Goal: Information Seeking & Learning: Learn about a topic

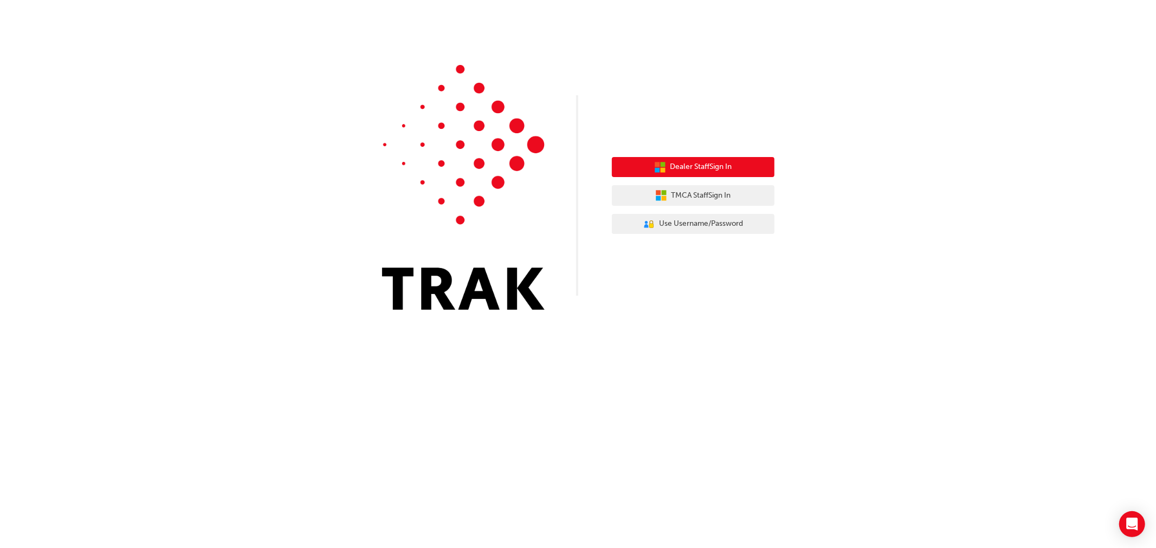
click at [747, 163] on button "Dealer Staff Sign In" at bounding box center [693, 167] width 163 height 21
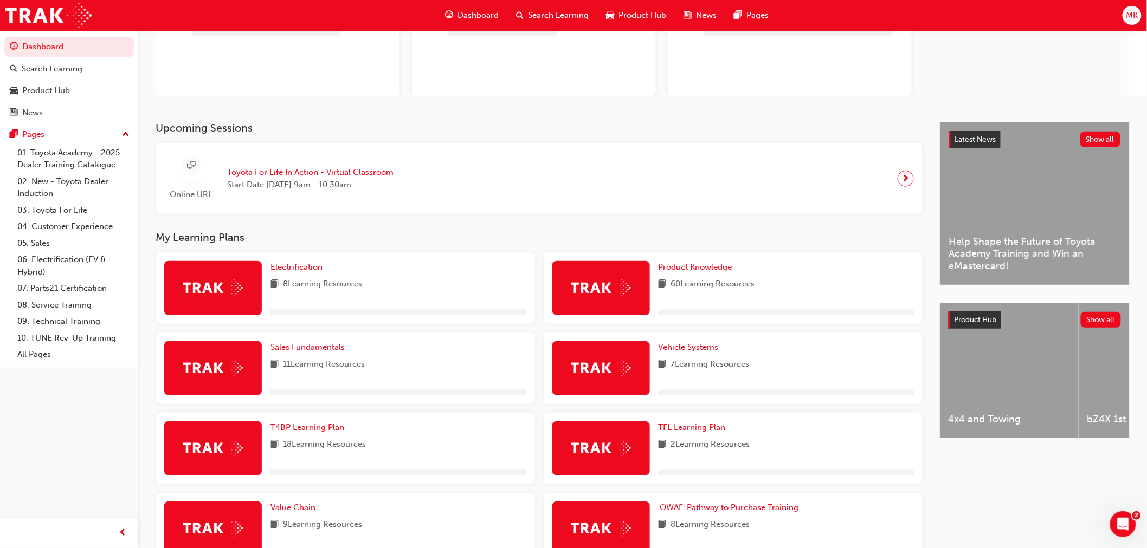
scroll to position [120, 0]
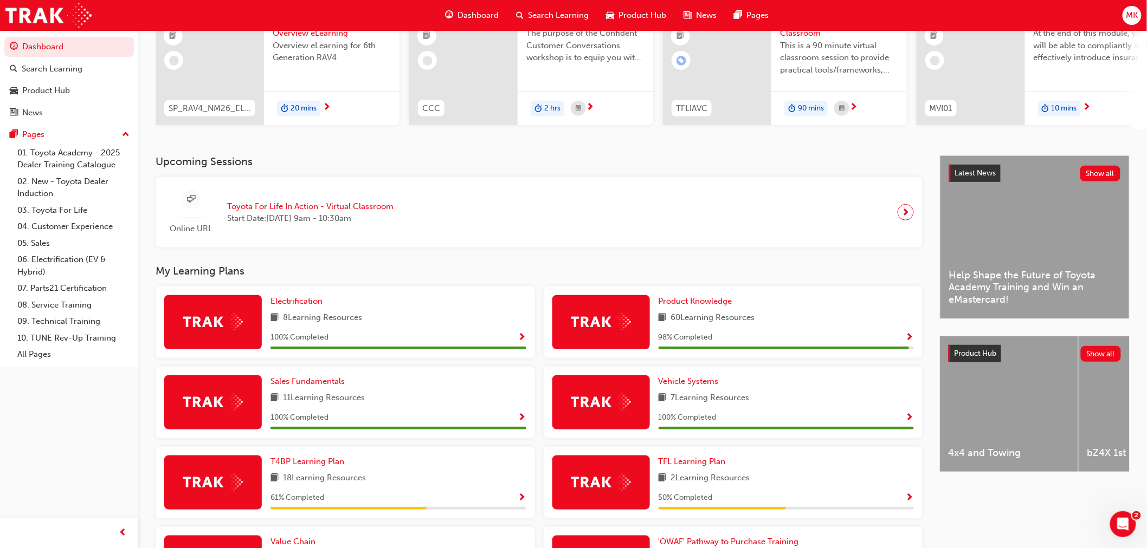
click at [913, 339] on span "Show Progress" at bounding box center [910, 338] width 8 height 10
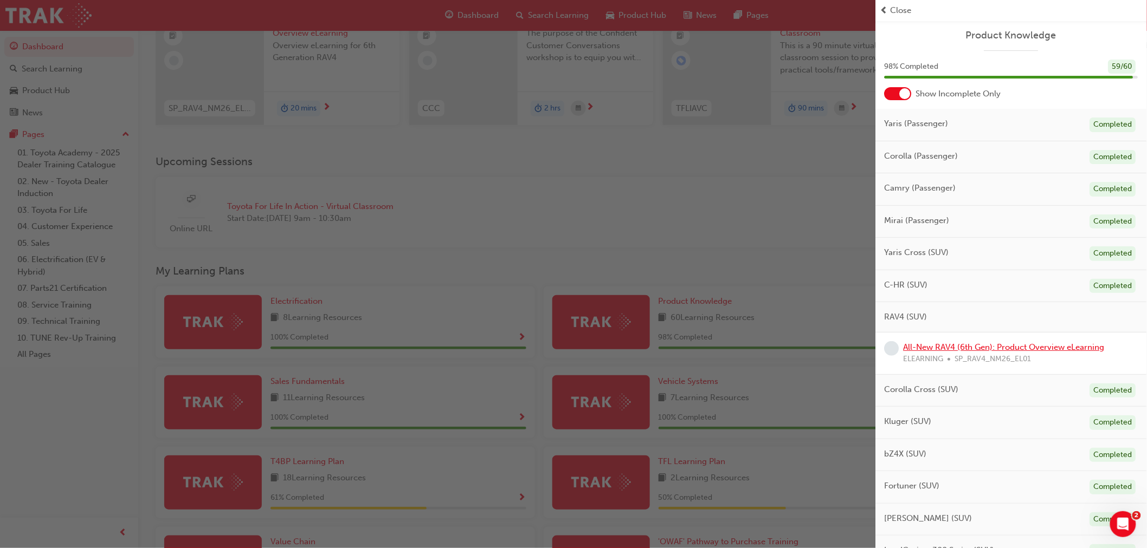
drag, startPoint x: 972, startPoint y: 351, endPoint x: 974, endPoint y: 358, distance: 7.8
click at [972, 351] on link "All-New RAV4 (6th Gen): Product Overview eLearning" at bounding box center [1003, 348] width 201 height 10
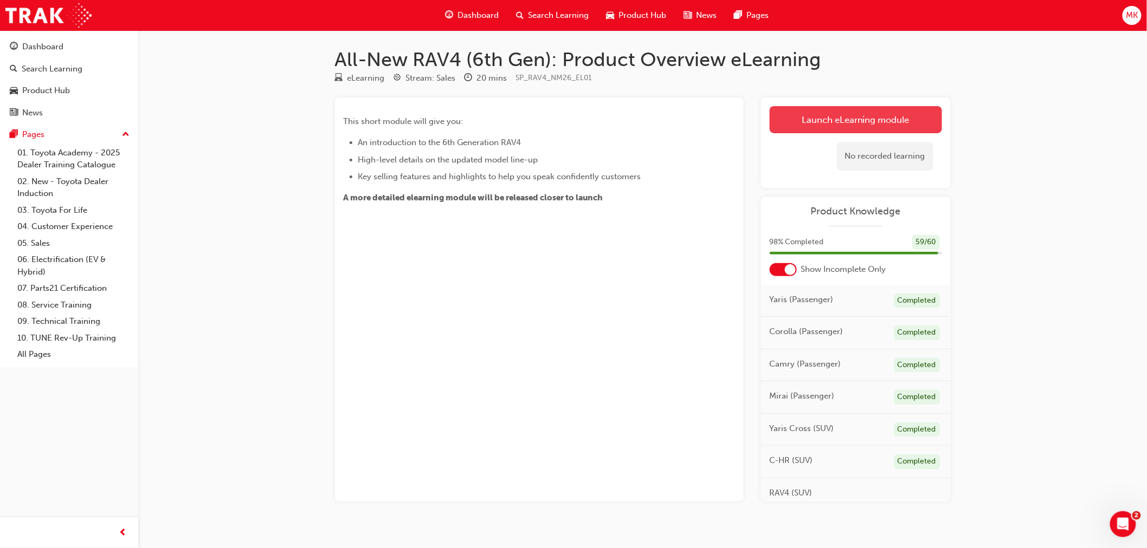
click at [862, 127] on link "Launch eLearning module" at bounding box center [856, 119] width 172 height 27
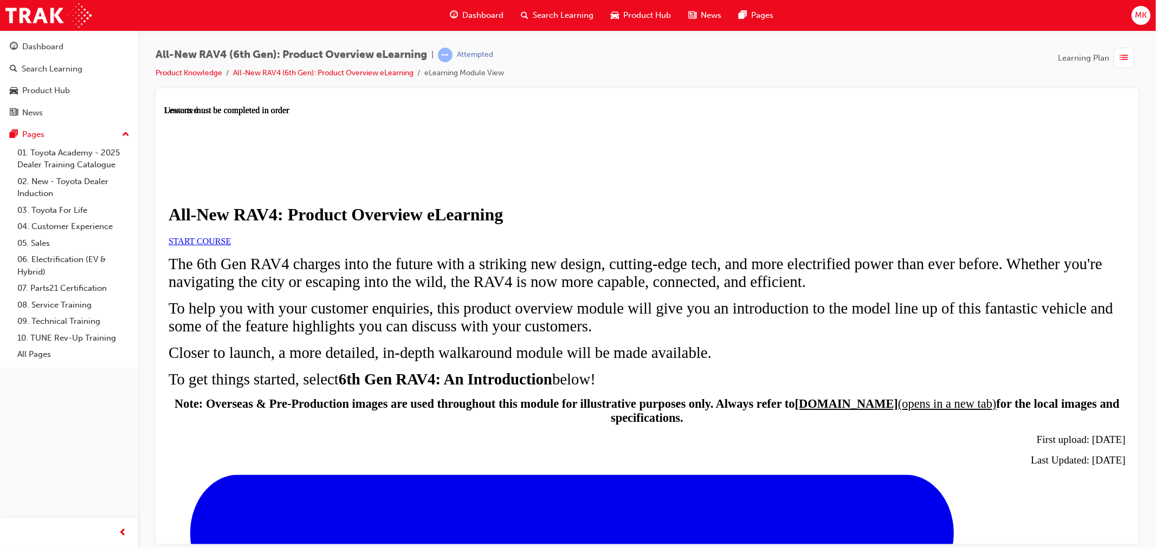
click at [230, 246] on link "START COURSE" at bounding box center [199, 240] width 62 height 9
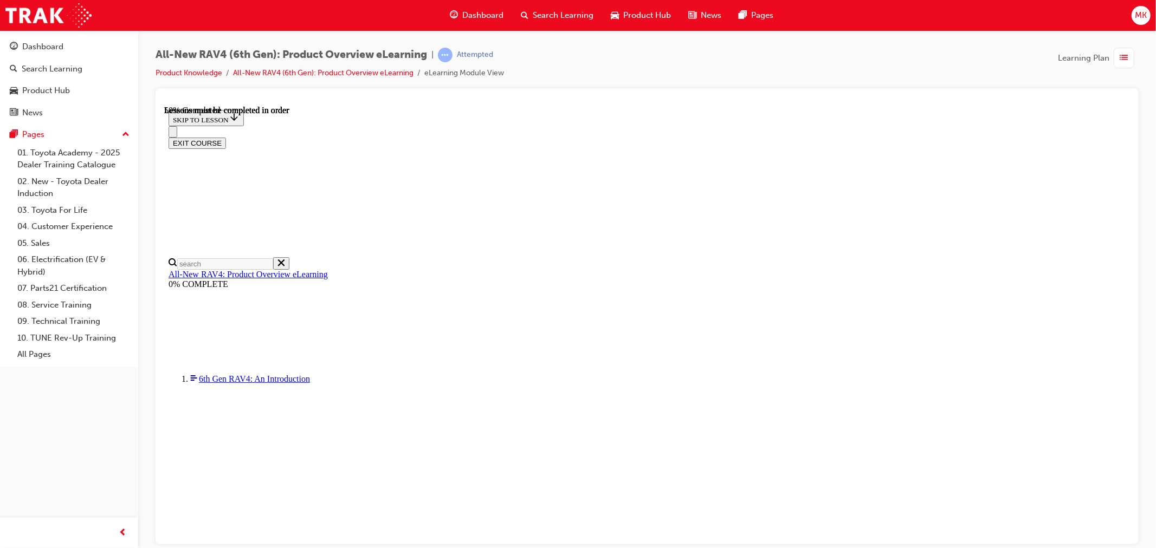
scroll to position [941, 0]
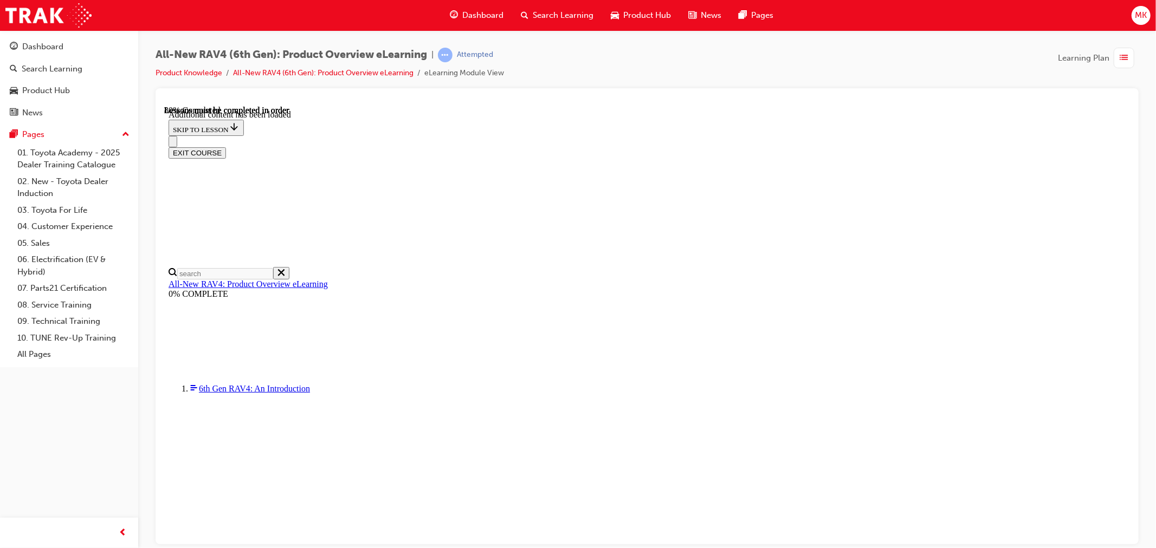
scroll to position [1380, 0]
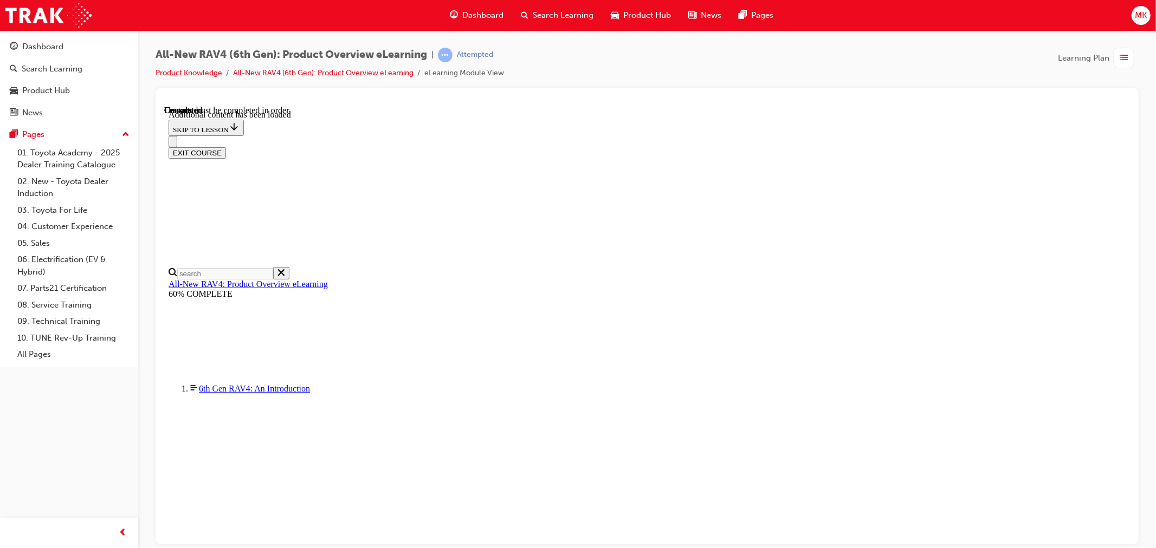
scroll to position [725, 0]
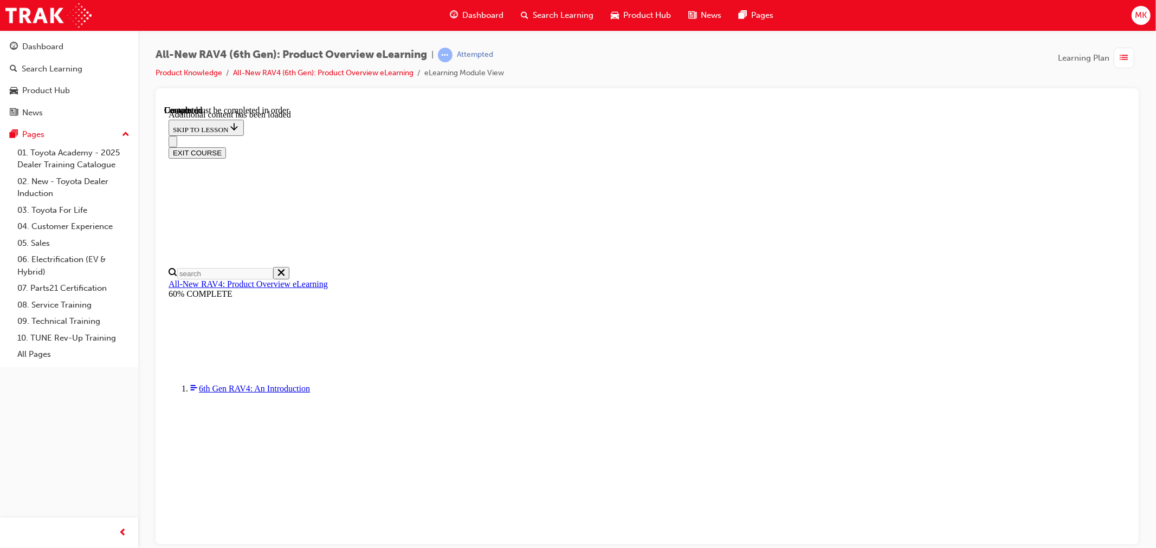
radio input "true"
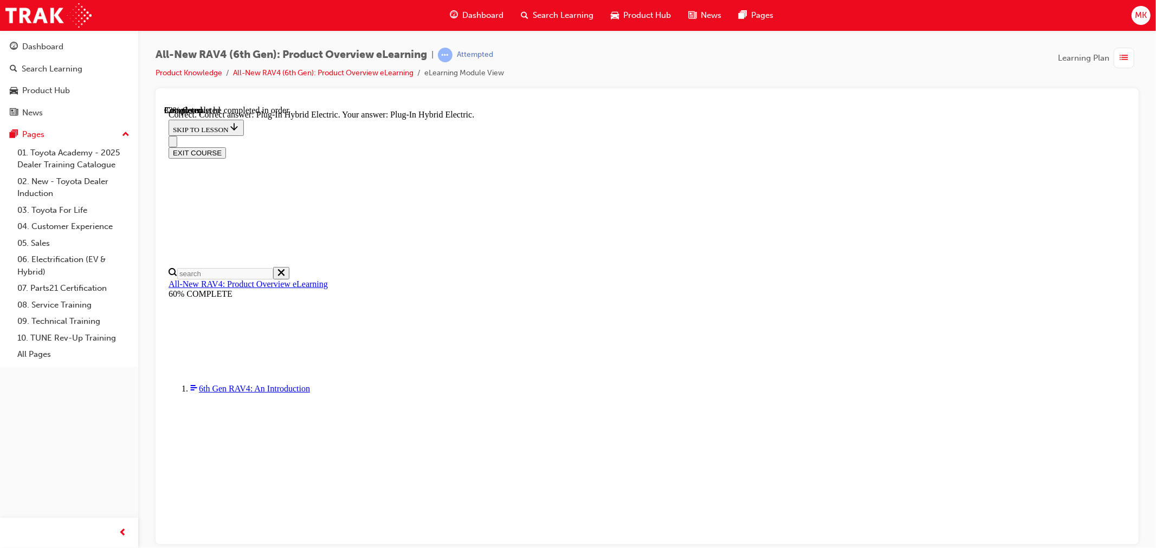
radio input "true"
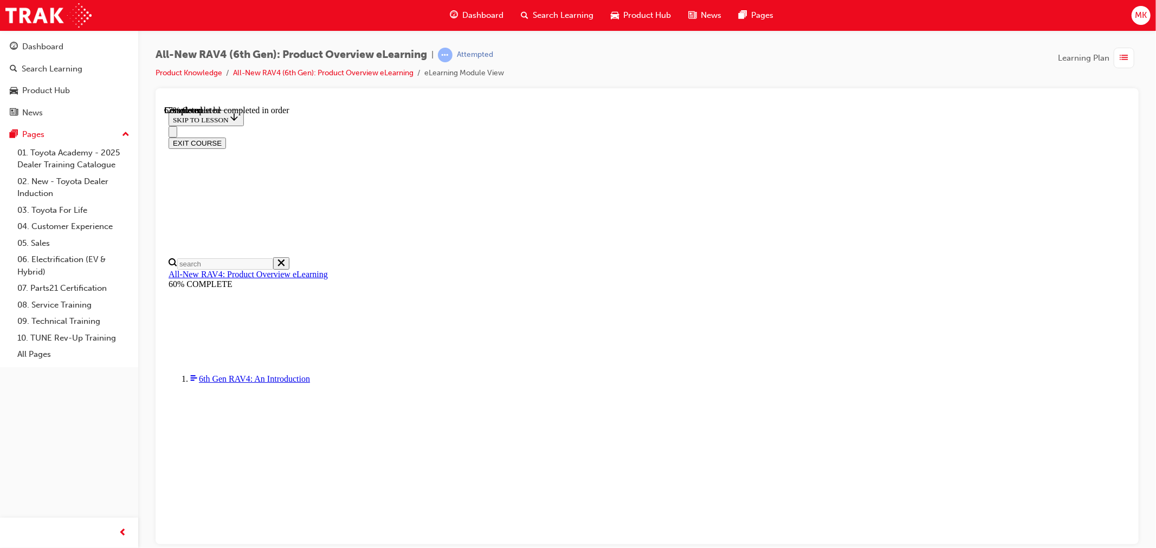
scroll to position [301, 0]
checkbox input "true"
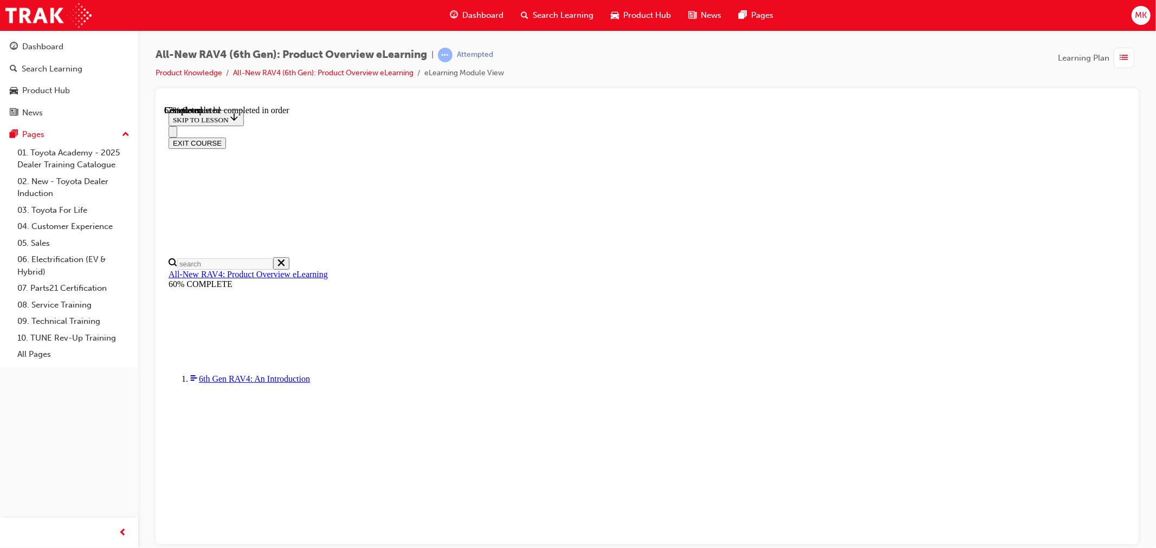
scroll to position [0, 0]
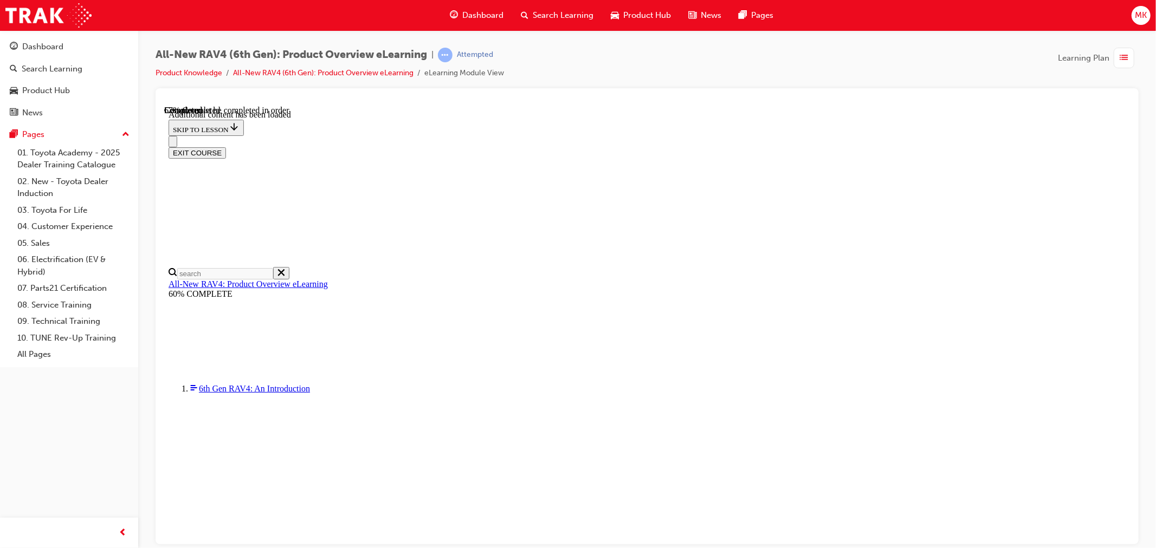
scroll to position [700, 0]
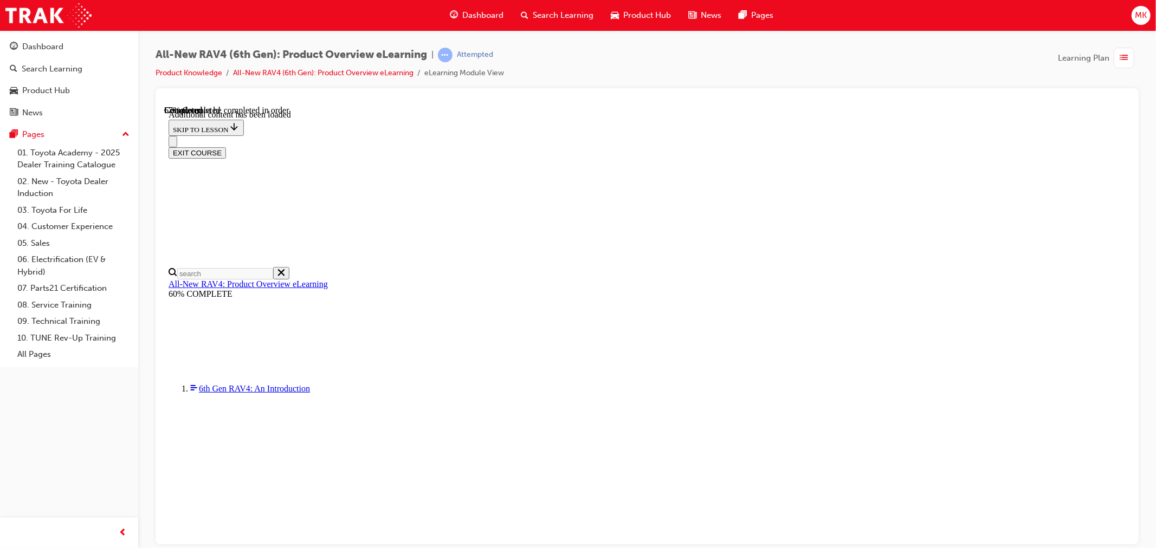
checkbox input "true"
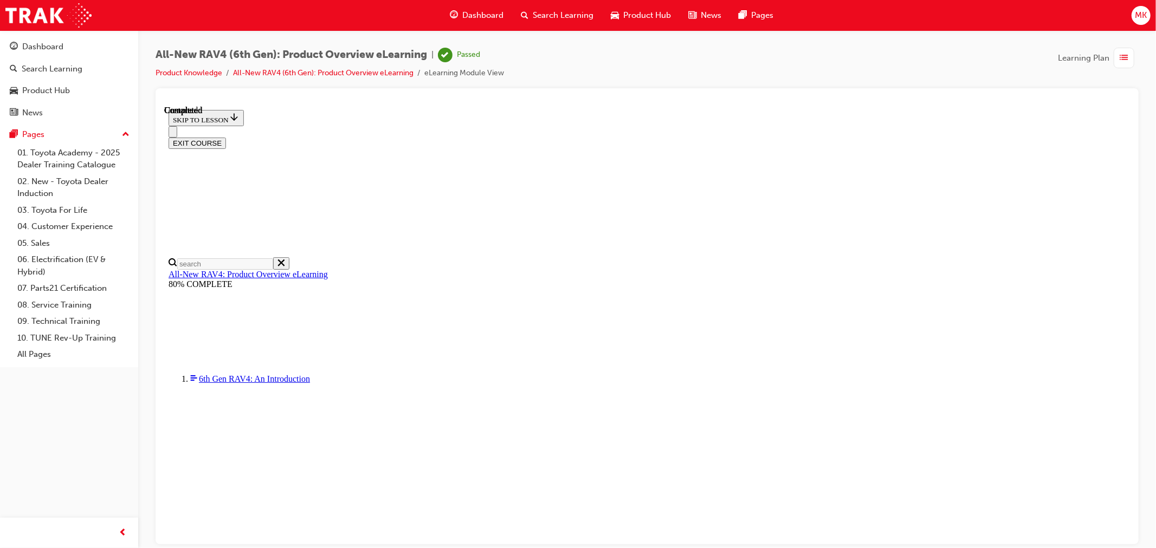
scroll to position [157, 0]
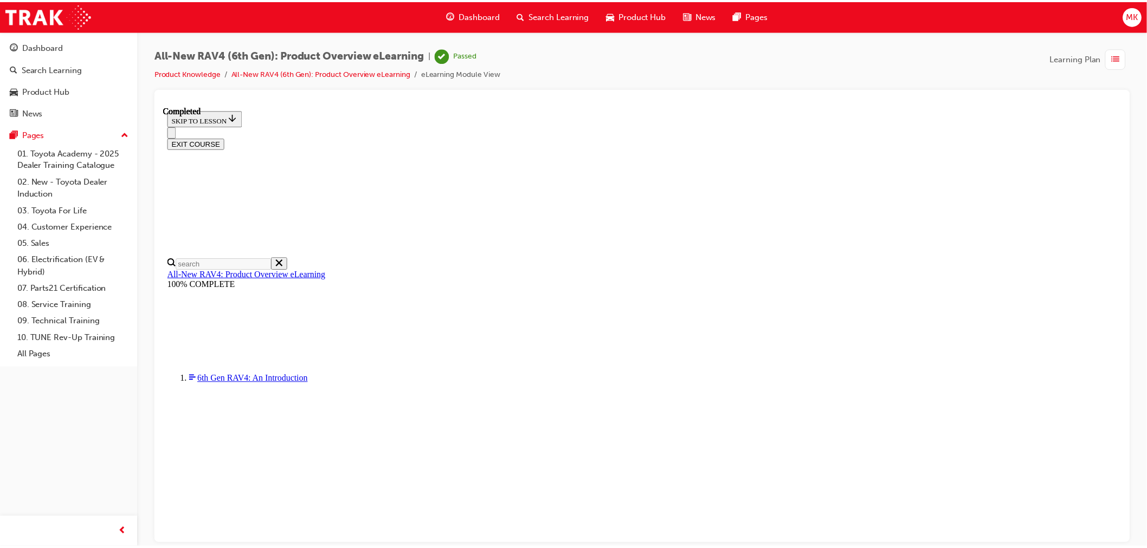
scroll to position [285, 0]
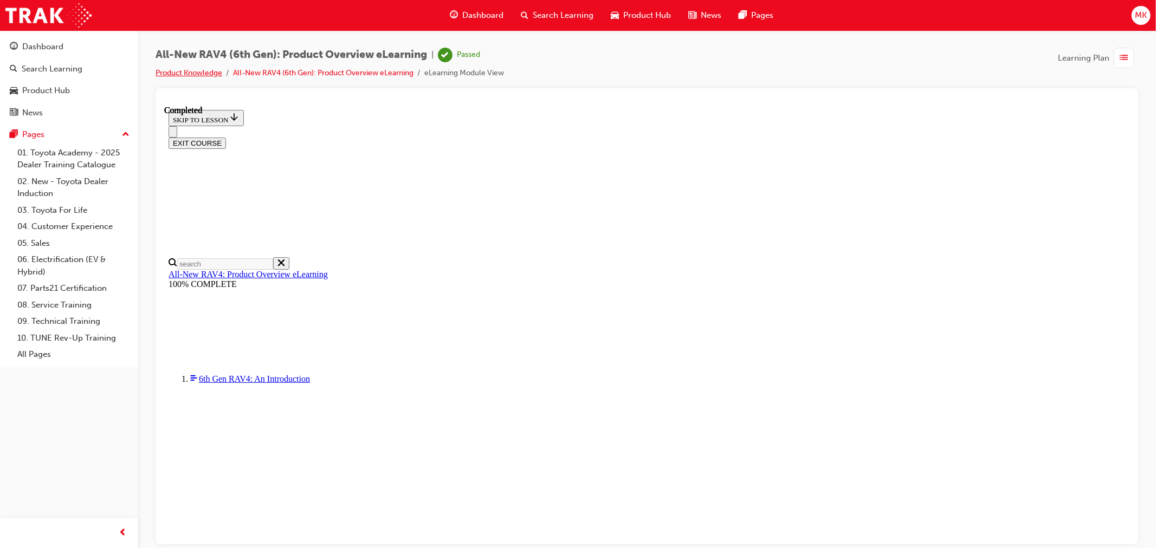
click at [171, 72] on link "Product Knowledge" at bounding box center [189, 72] width 67 height 9
